Goal: Check status: Check status

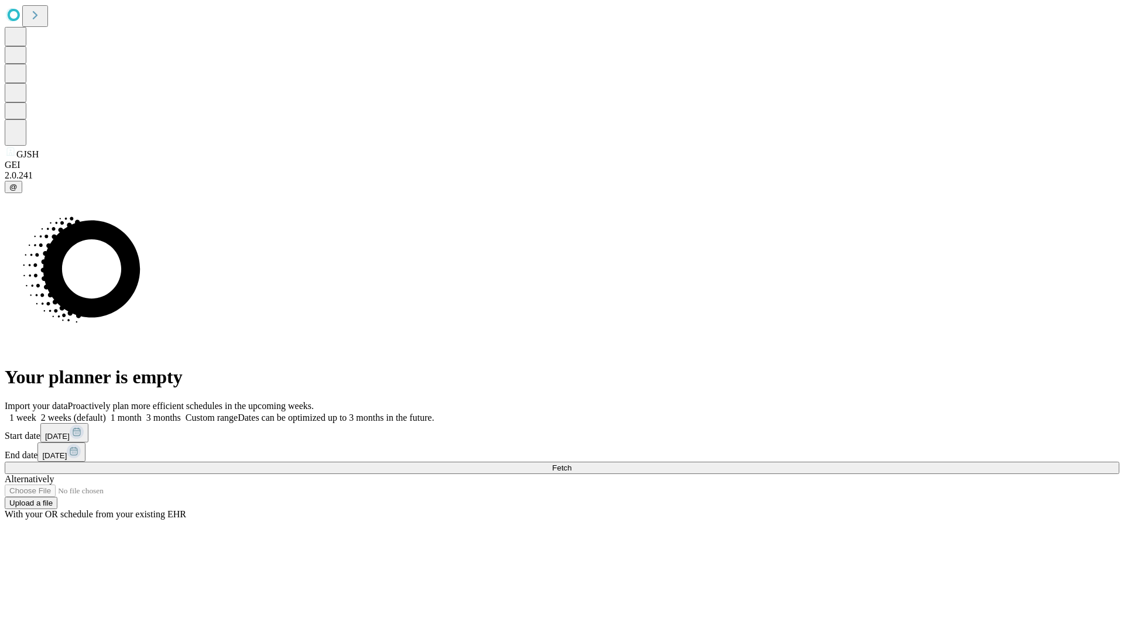
click at [571, 464] on span "Fetch" at bounding box center [561, 468] width 19 height 9
